Goal: Find specific page/section: Find specific page/section

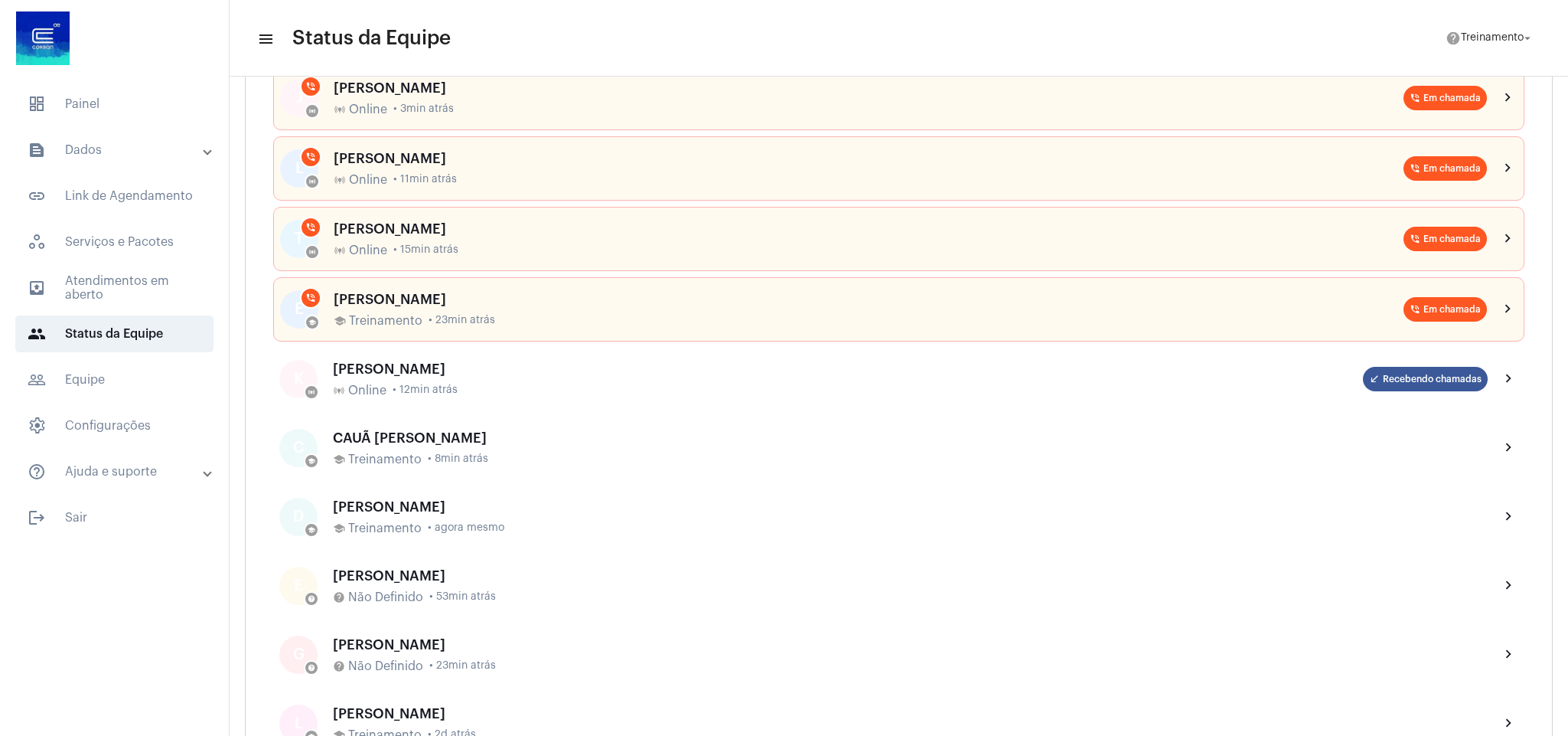
scroll to position [115, 0]
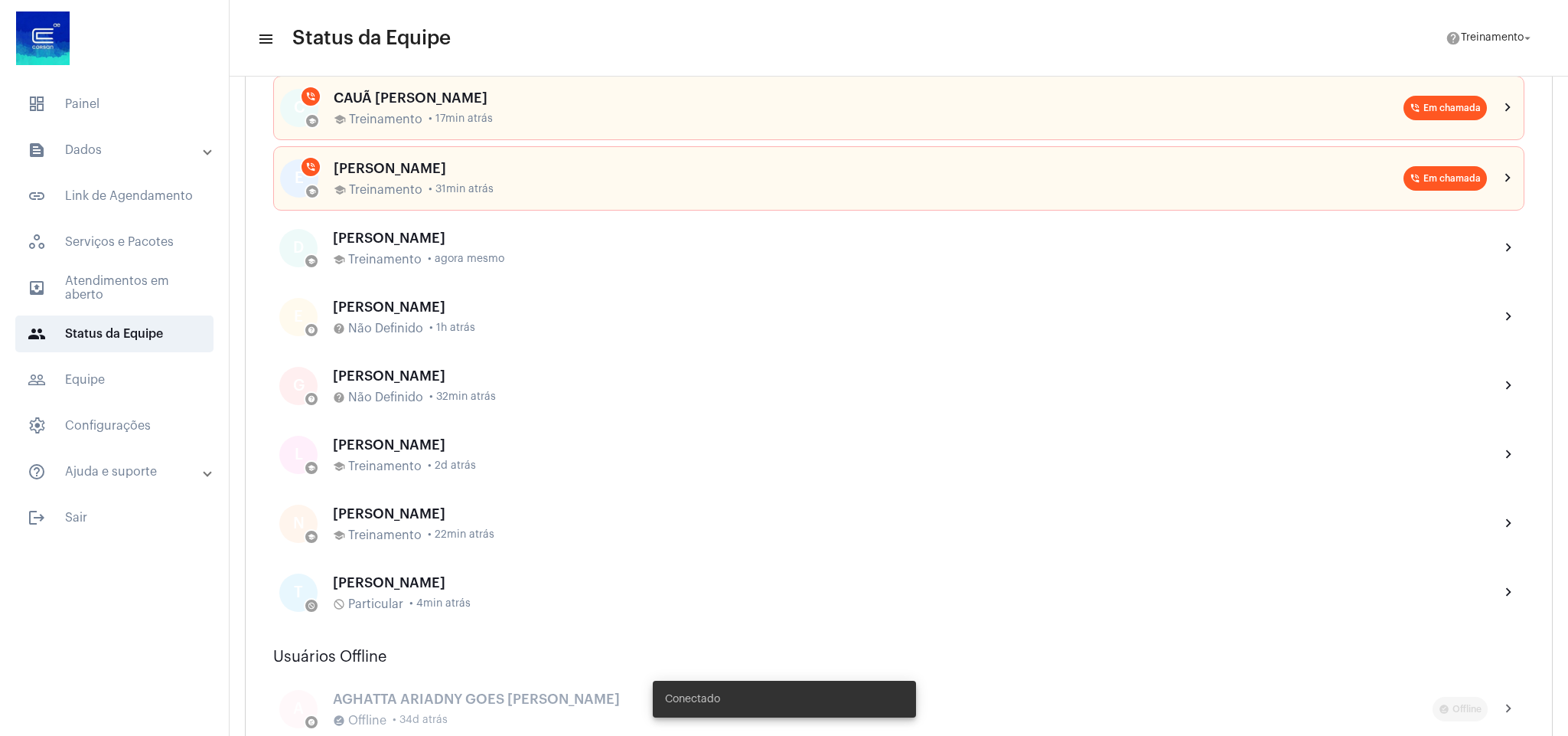
scroll to position [689, 0]
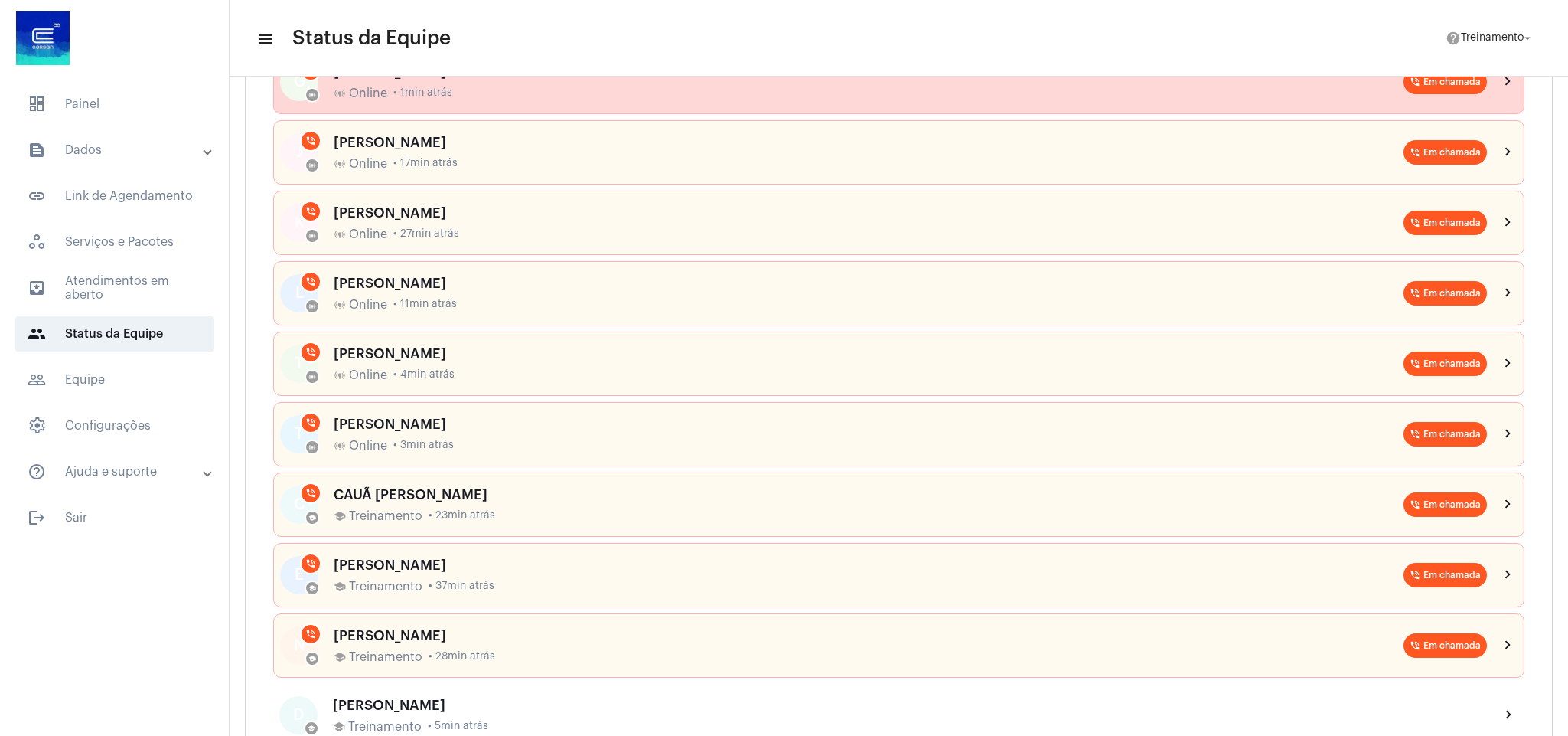
scroll to position [344, 0]
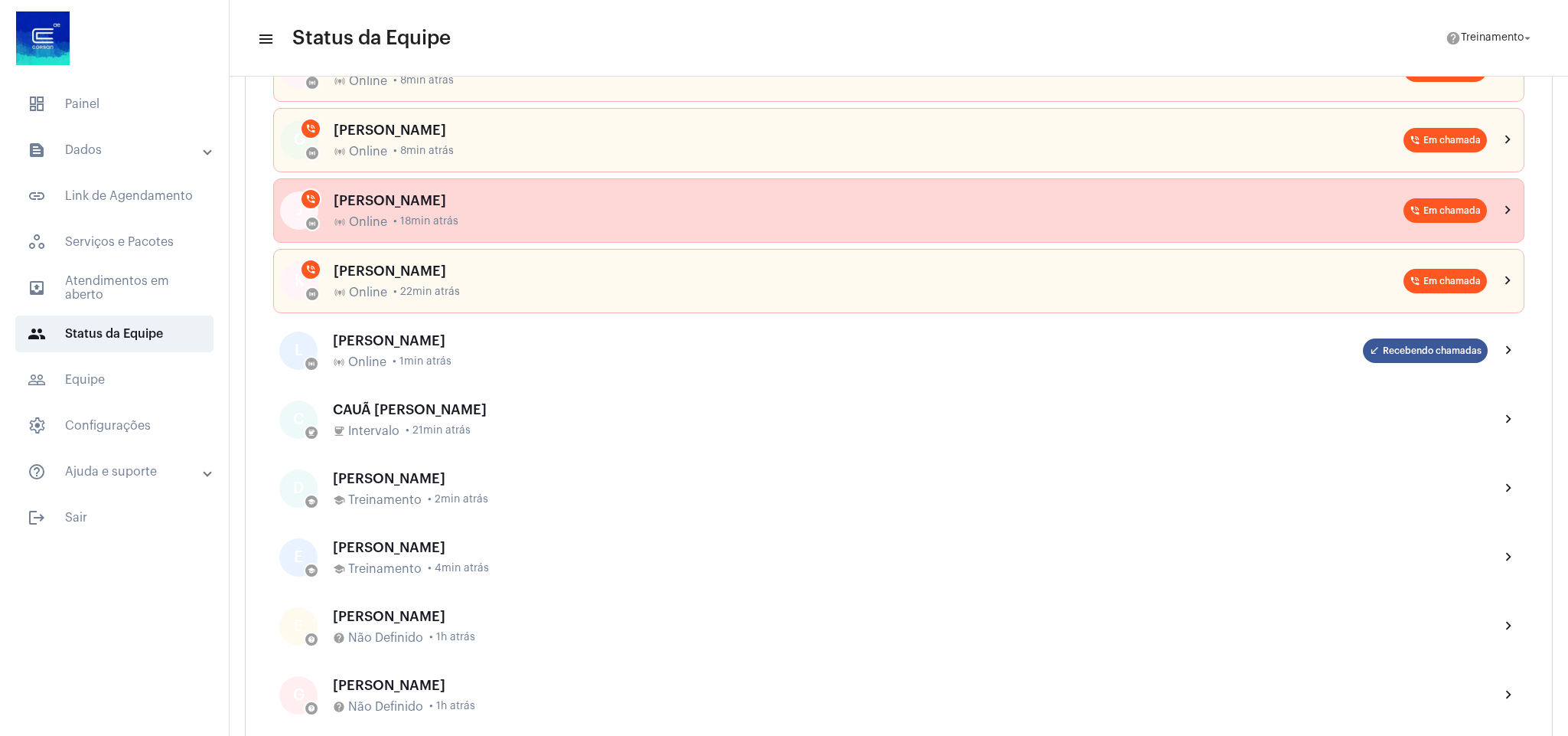
scroll to position [344, 0]
